Goal: Find specific page/section: Find specific page/section

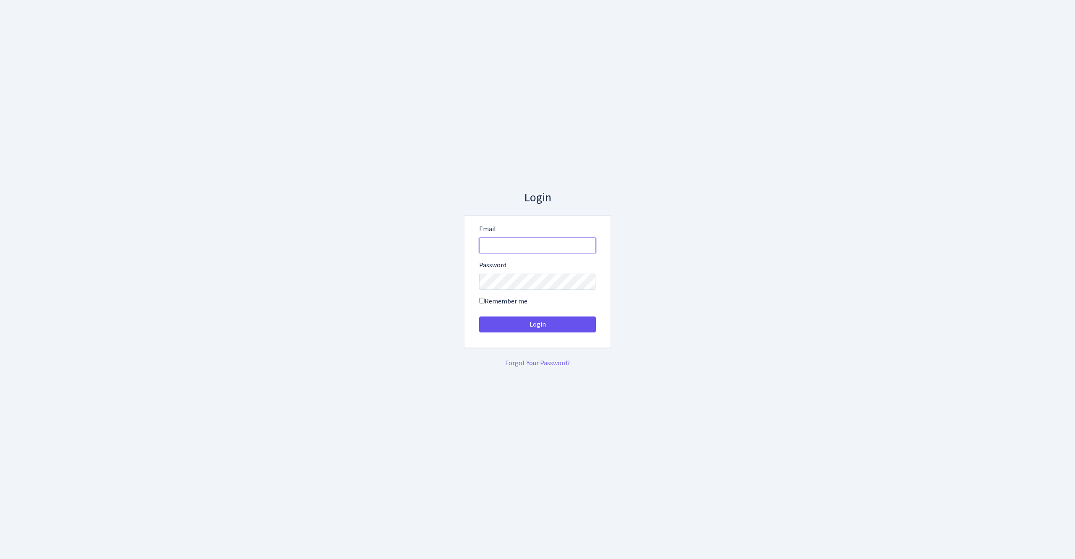
type input "vivio@bank.com"
click at [545, 324] on button "Login" at bounding box center [537, 324] width 117 height 16
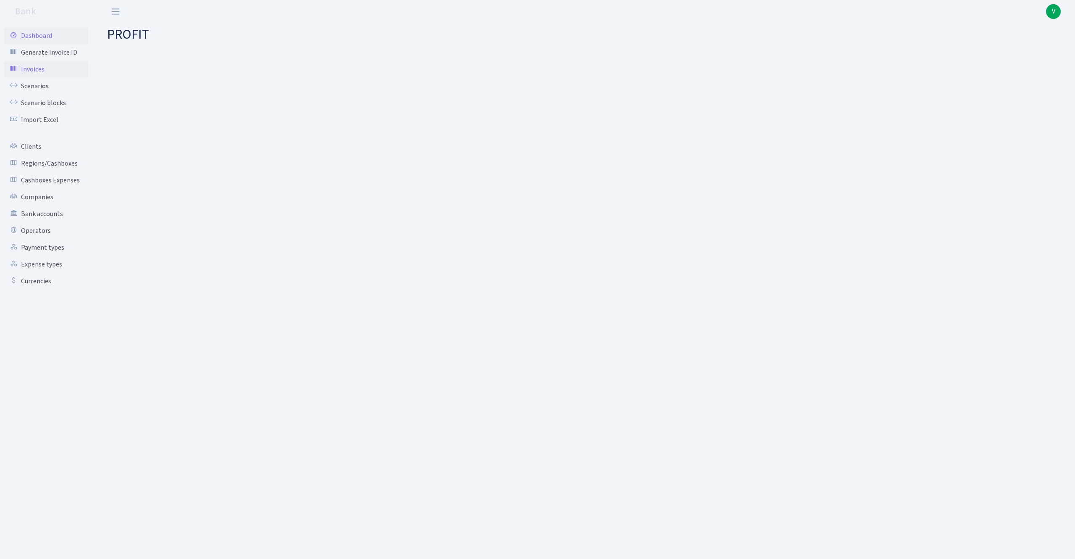
click at [32, 68] on link "Invoices" at bounding box center [46, 69] width 84 height 17
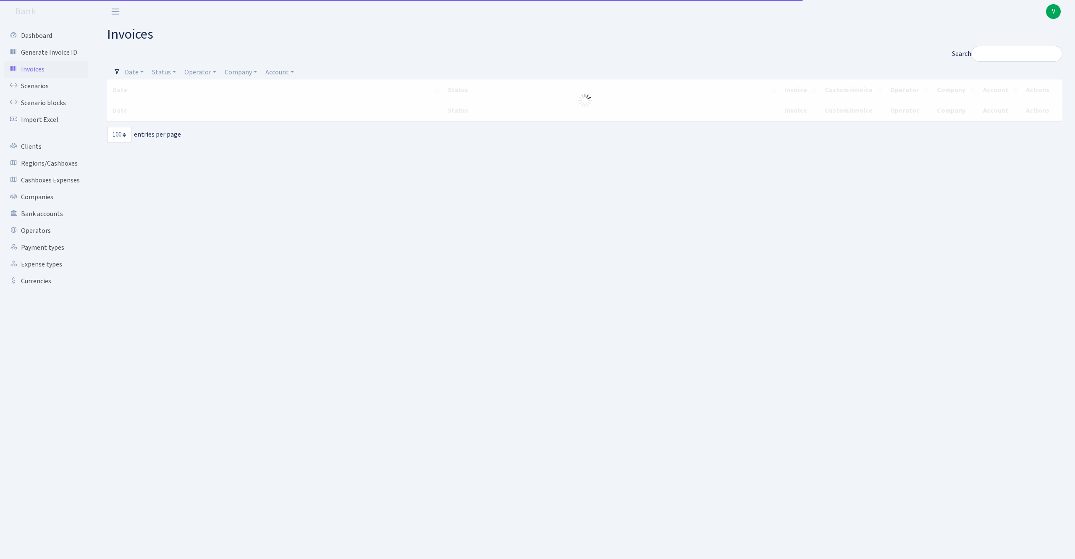
select select "100"
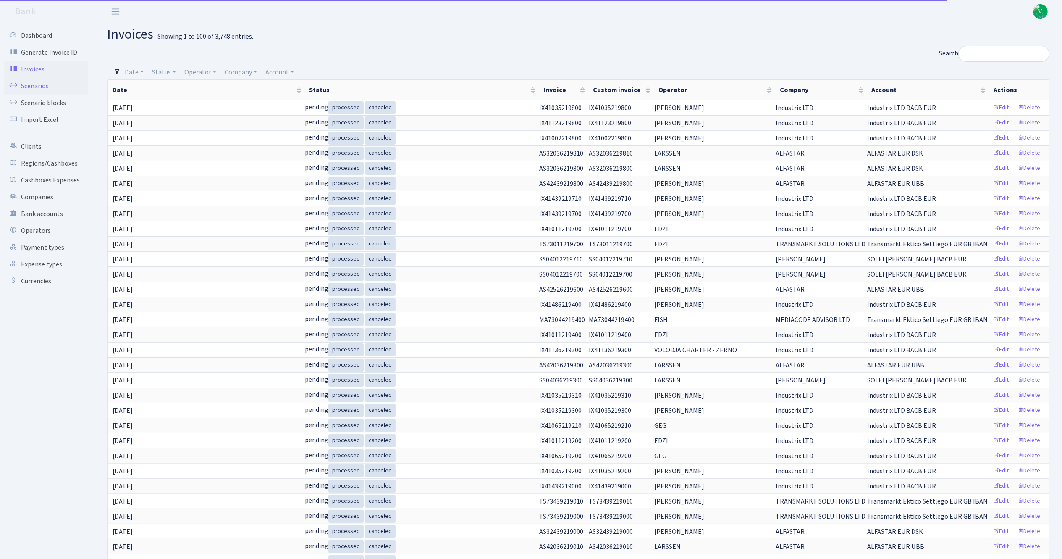
click at [48, 86] on link "Scenarios" at bounding box center [46, 86] width 84 height 17
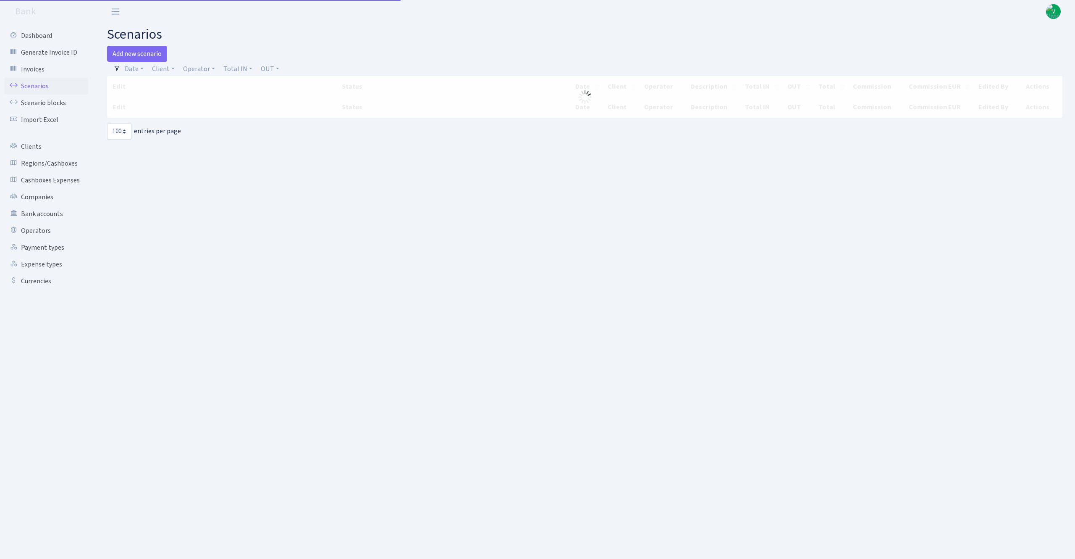
select select "100"
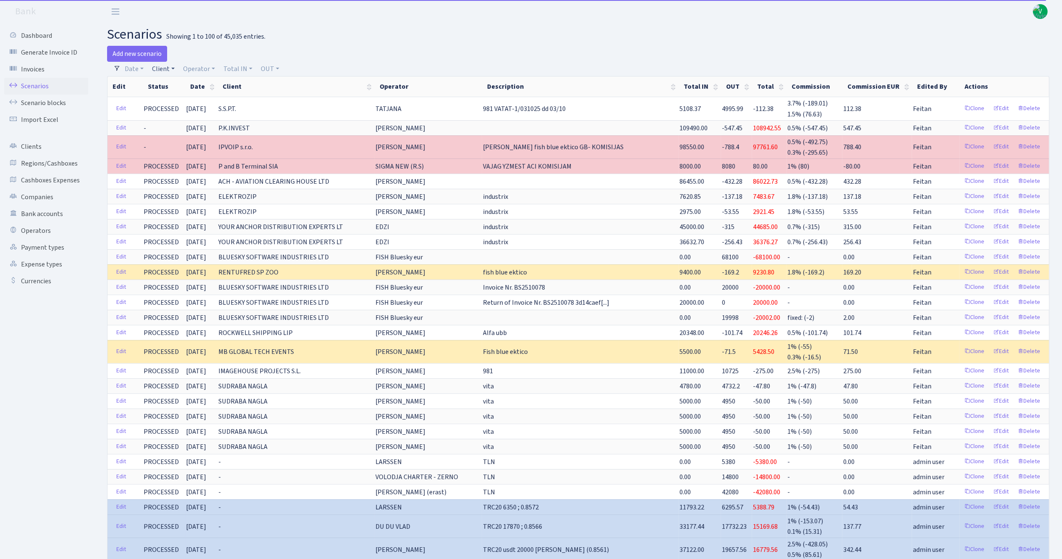
click at [167, 72] on link "Client" at bounding box center [163, 69] width 29 height 14
click at [178, 97] on input "search" at bounding box center [182, 98] width 62 height 13
type input "bort"
click at [183, 109] on li "BORT LAT MET" at bounding box center [181, 114] width 63 height 15
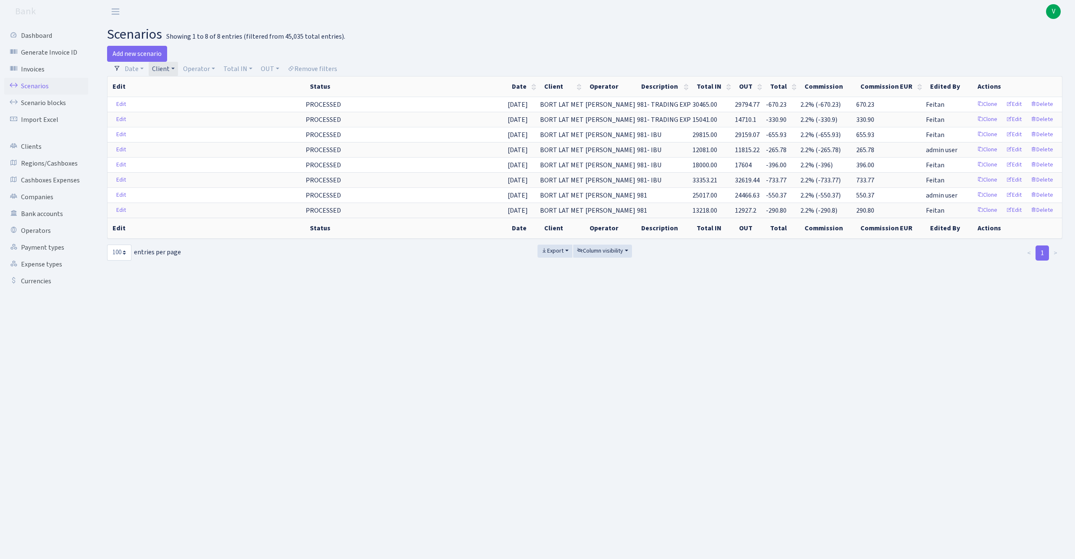
click at [175, 70] on link "Client" at bounding box center [163, 69] width 29 height 14
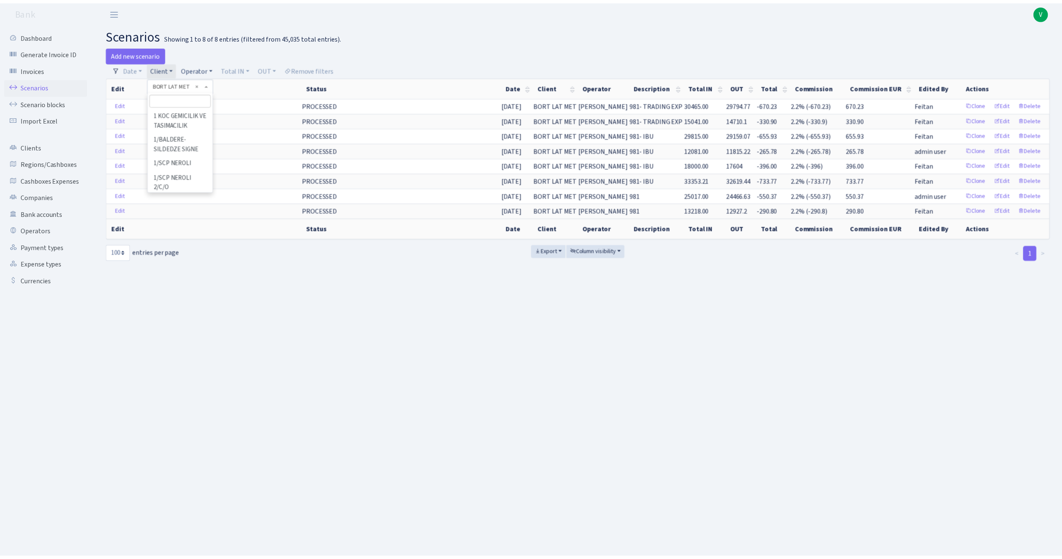
scroll to position [12185, 0]
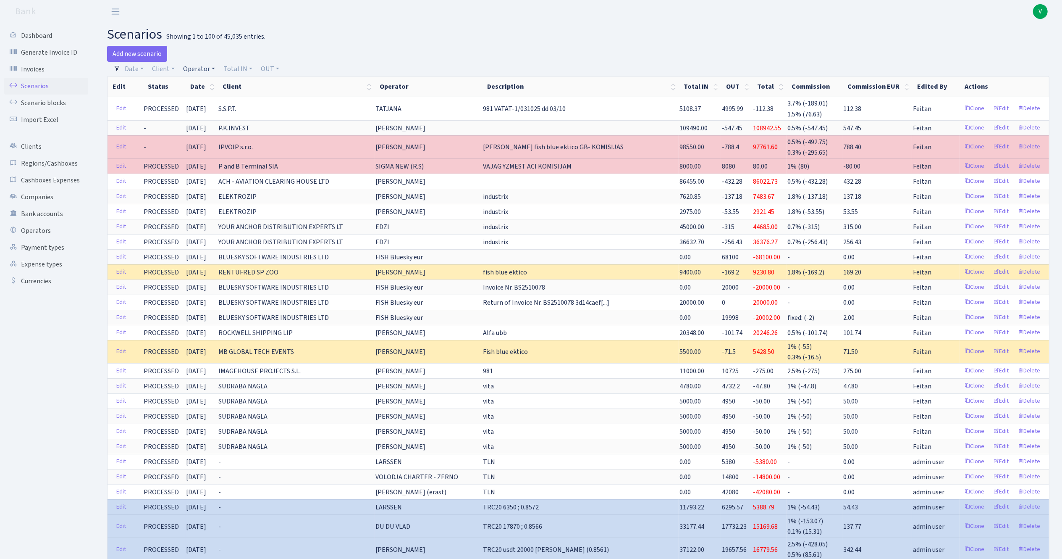
click at [202, 70] on link "Operator" at bounding box center [199, 69] width 39 height 14
click at [209, 102] on input "search" at bounding box center [213, 98] width 62 height 13
type input "dima"
